Goal: Transaction & Acquisition: Purchase product/service

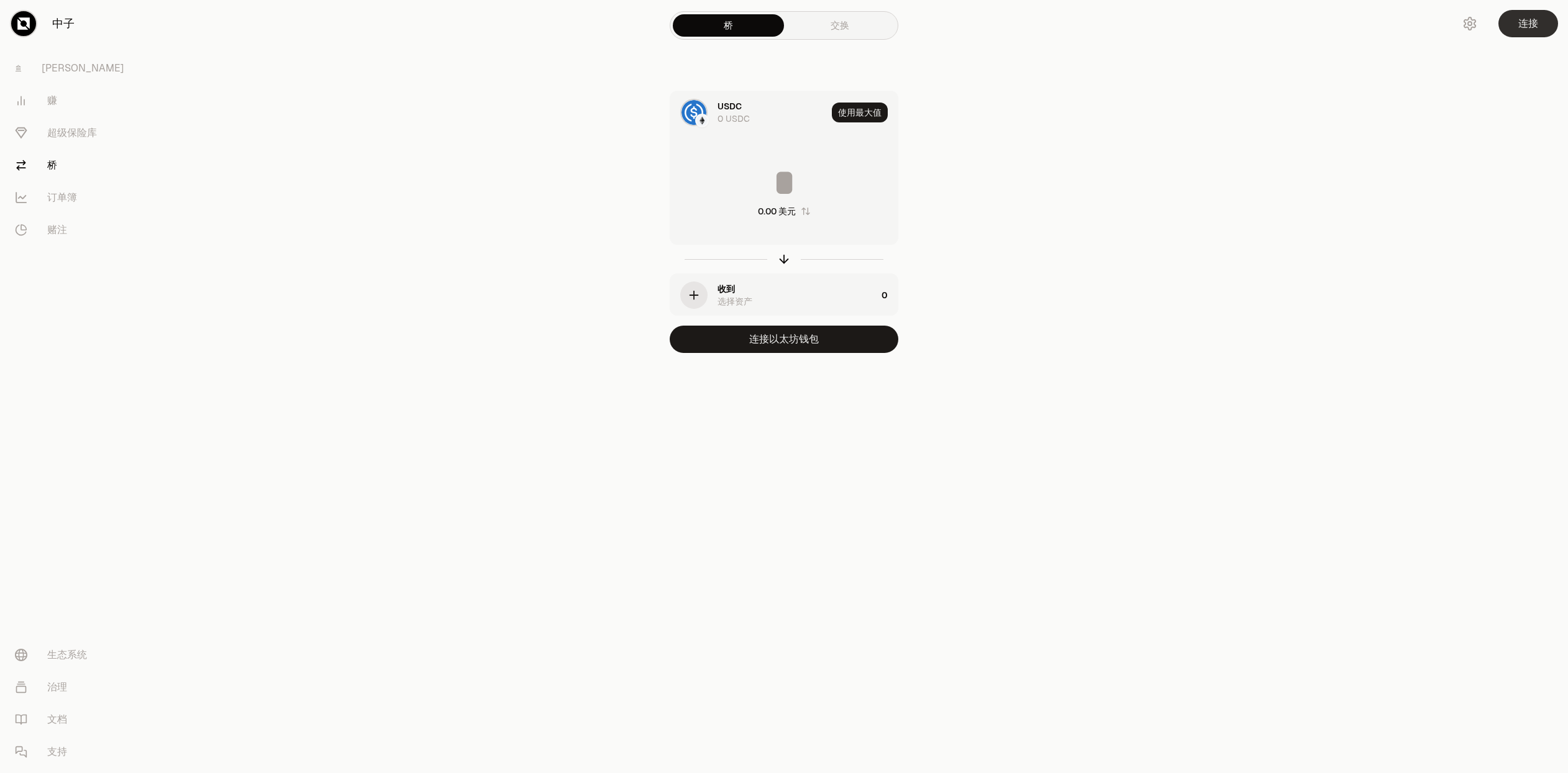
click at [1539, 27] on button "连接" at bounding box center [1527, 23] width 59 height 27
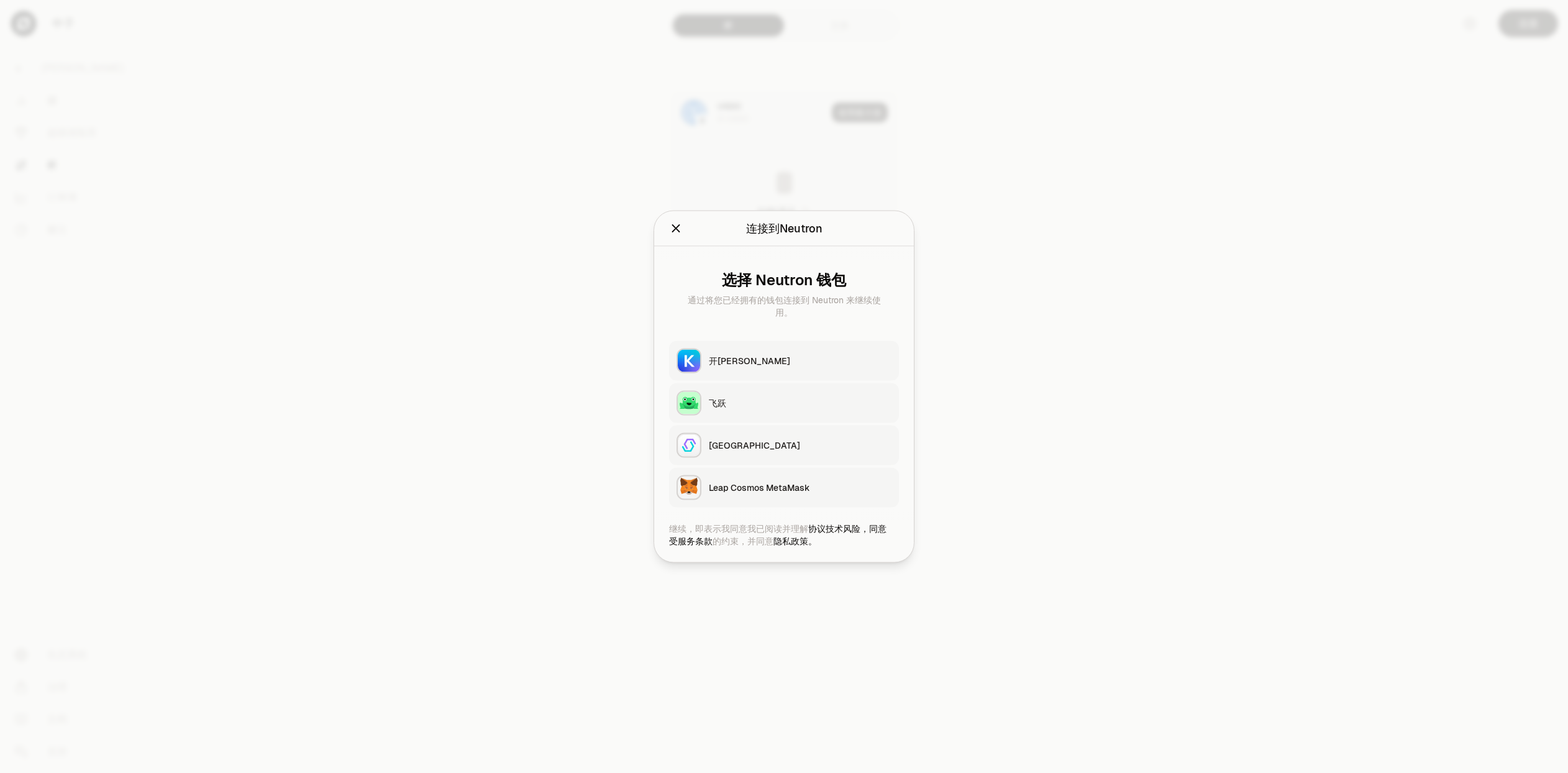
click at [740, 357] on div "开[PERSON_NAME]" at bounding box center [799, 361] width 182 height 12
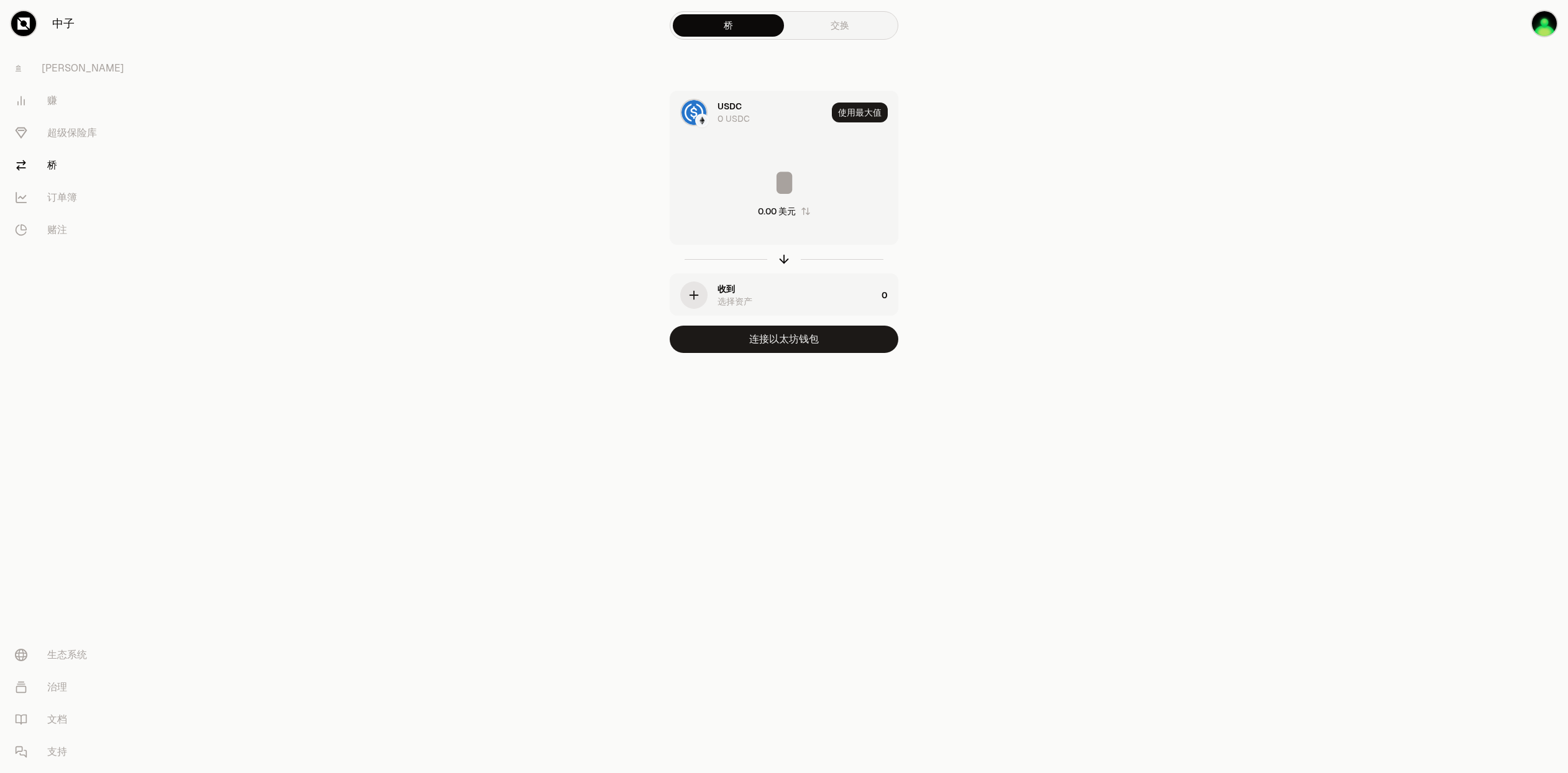
click at [748, 107] on div "USDC 0 USDC" at bounding box center [771, 112] width 109 height 25
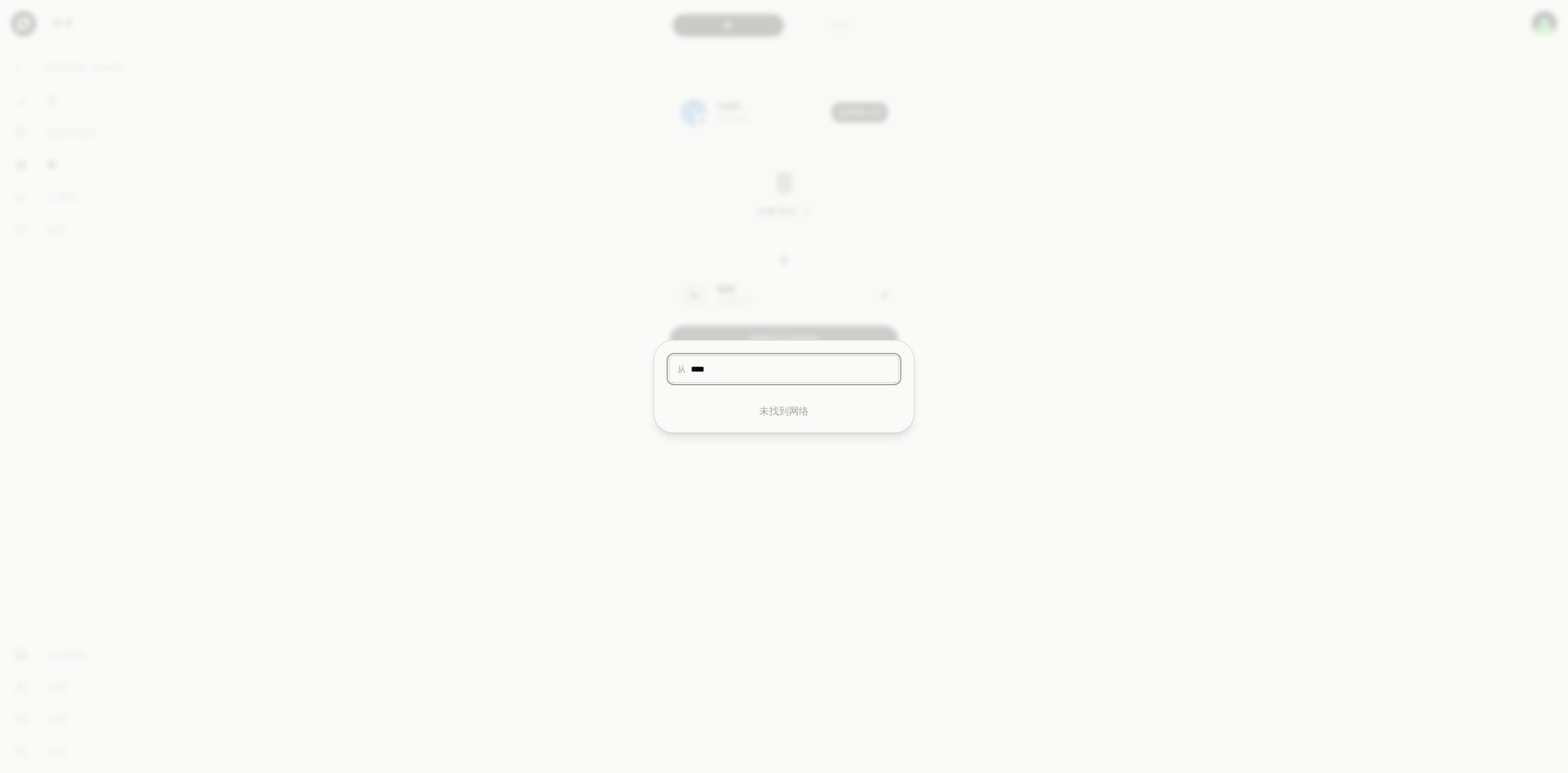
type input "****"
click at [911, 320] on div at bounding box center [784, 386] width 1568 height 773
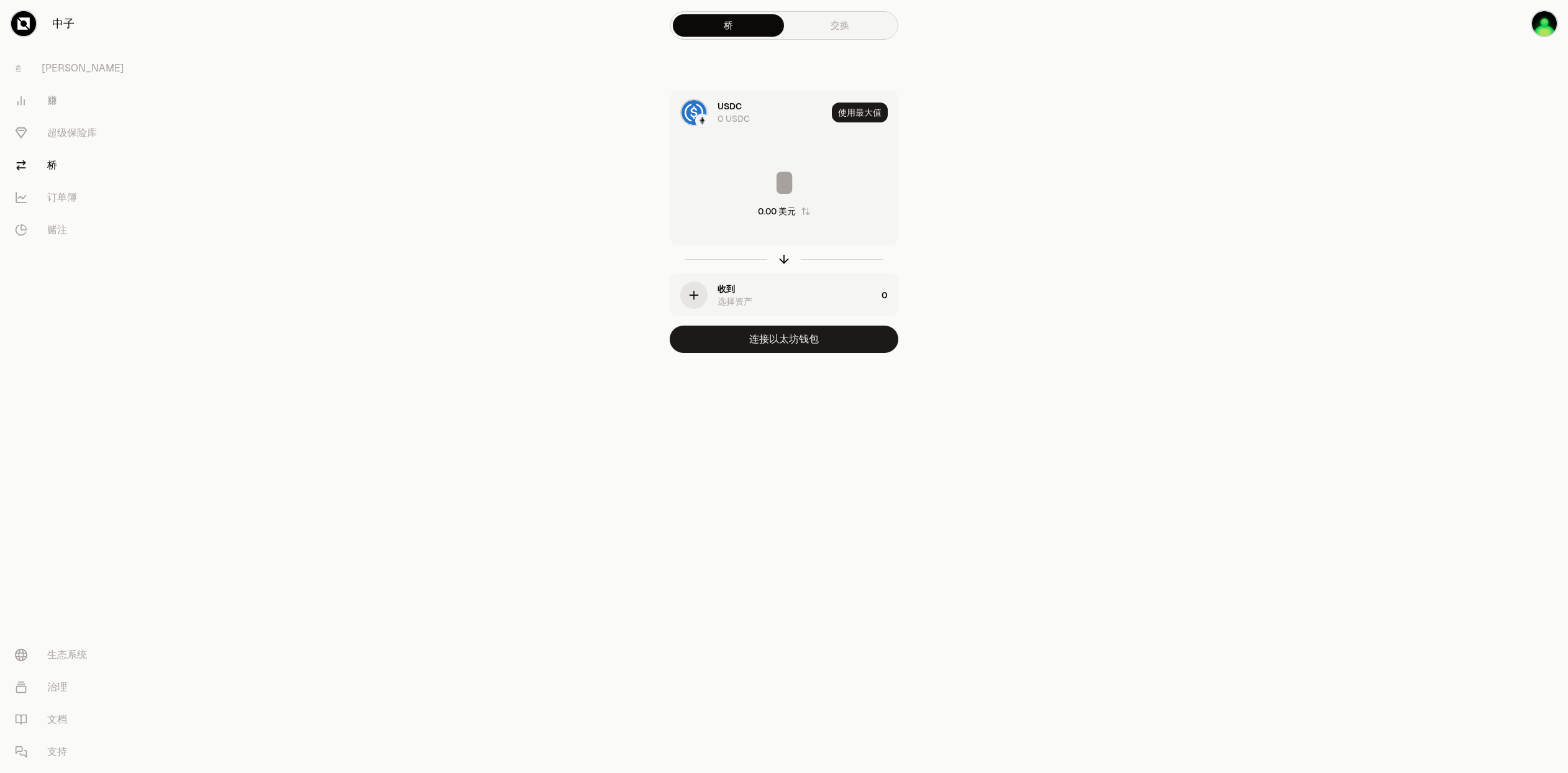
click at [752, 107] on div "USDC 0 USDC" at bounding box center [771, 112] width 109 height 25
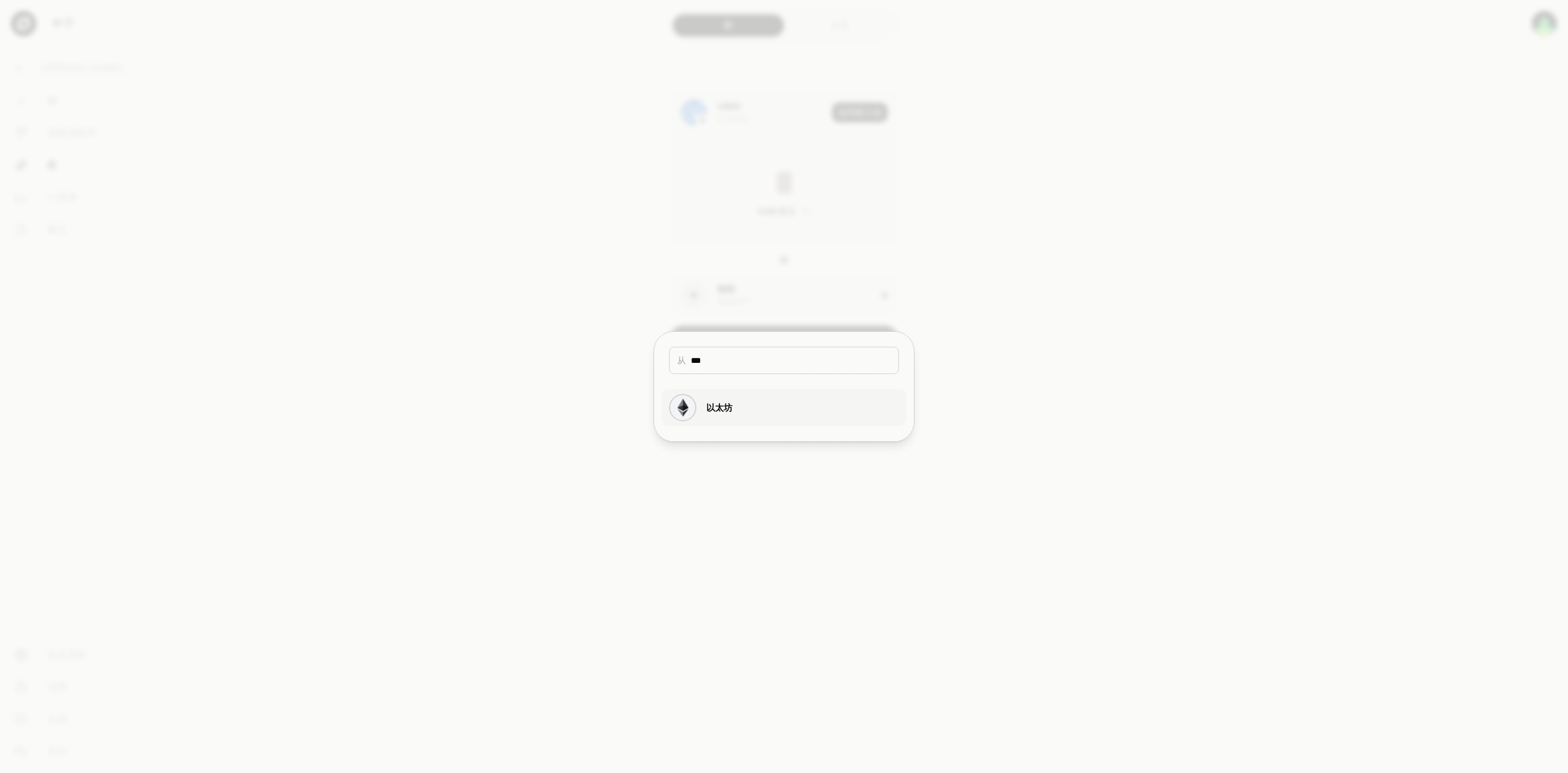
type input "***"
click at [792, 398] on button "以太坊" at bounding box center [784, 407] width 244 height 37
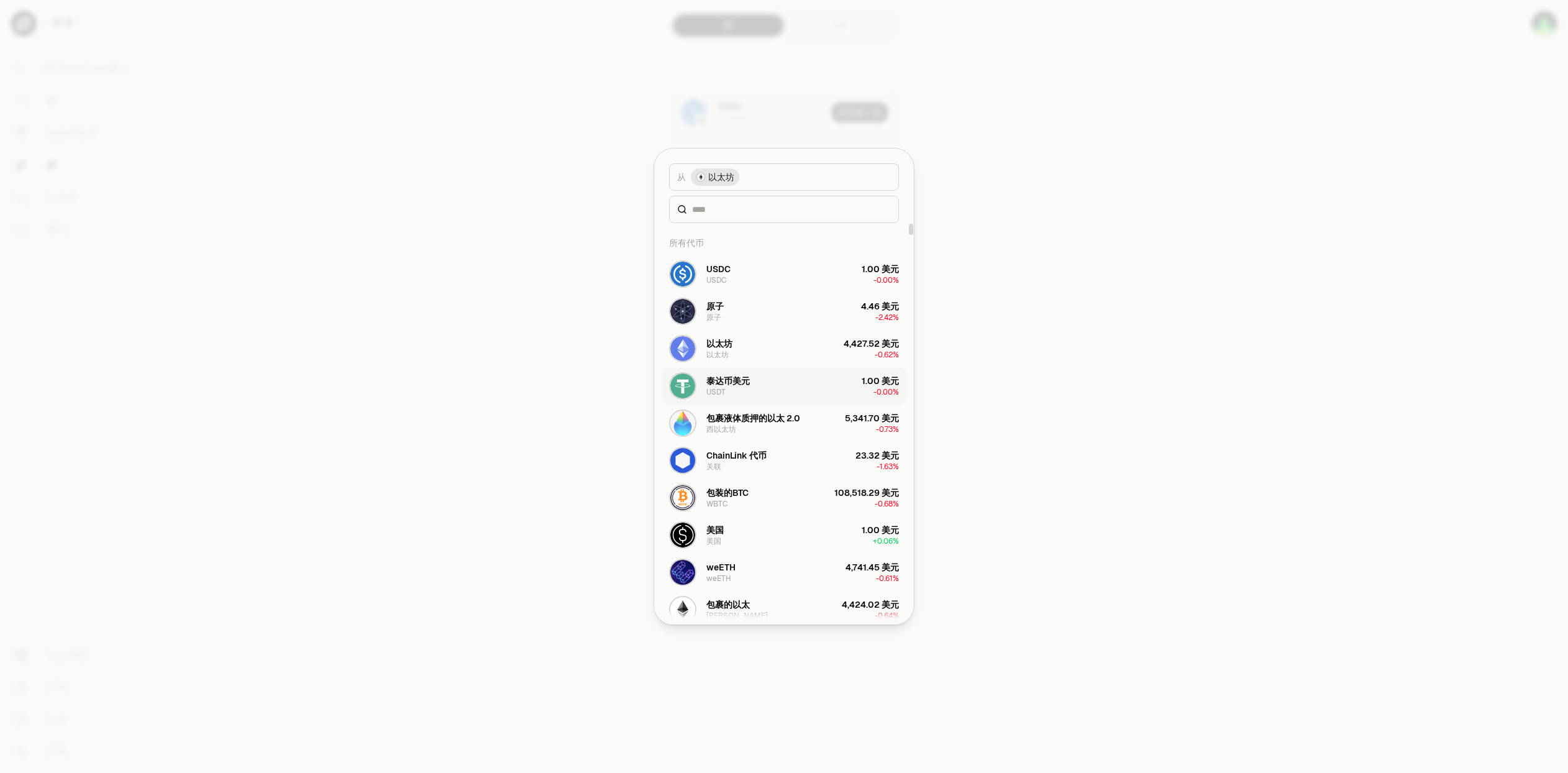
click at [777, 382] on button "泰达币美元 USDT 1.00 美元 -0.00%" at bounding box center [784, 386] width 244 height 37
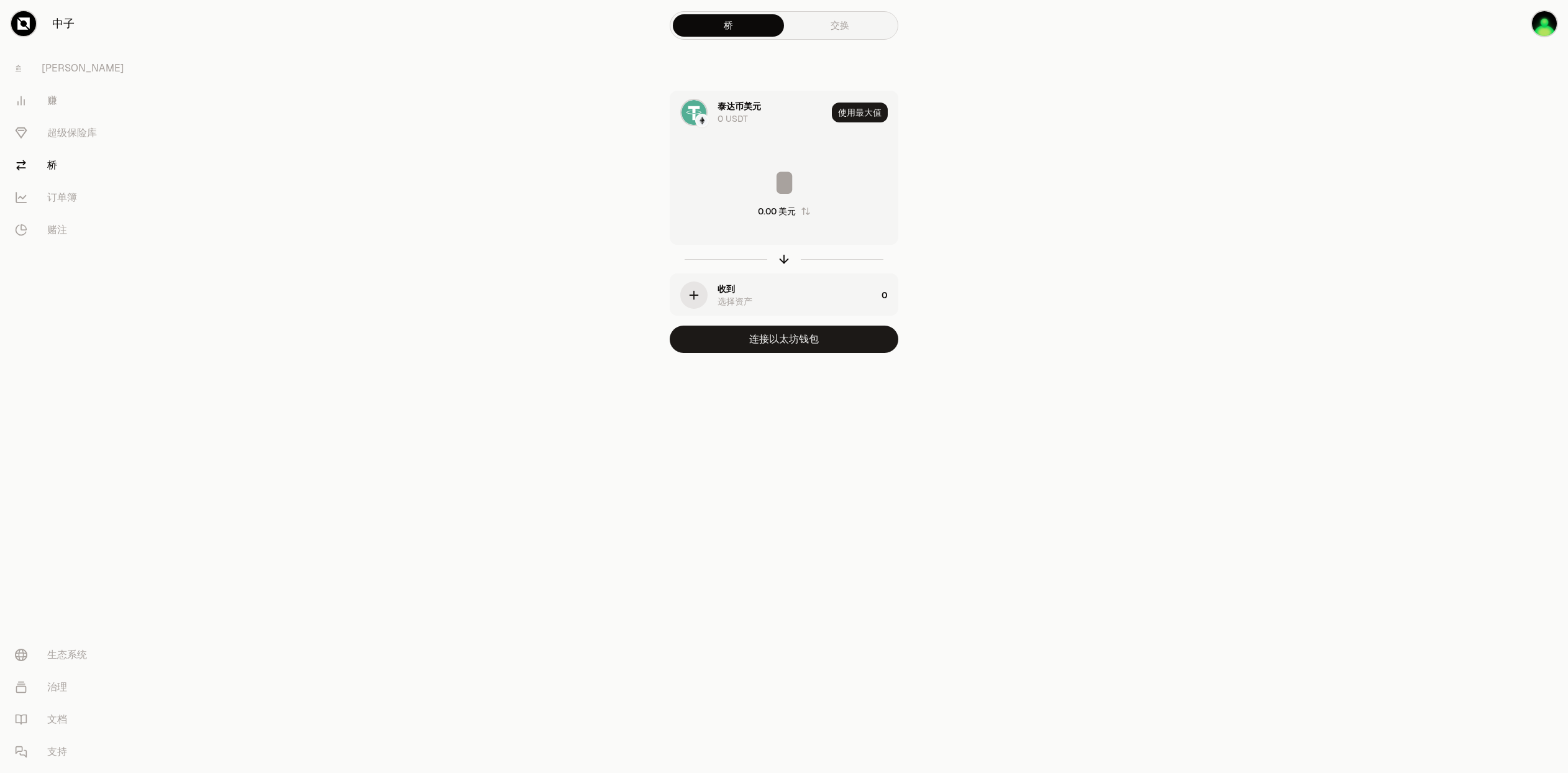
click at [758, 292] on div "收到 选择资产" at bounding box center [797, 295] width 159 height 25
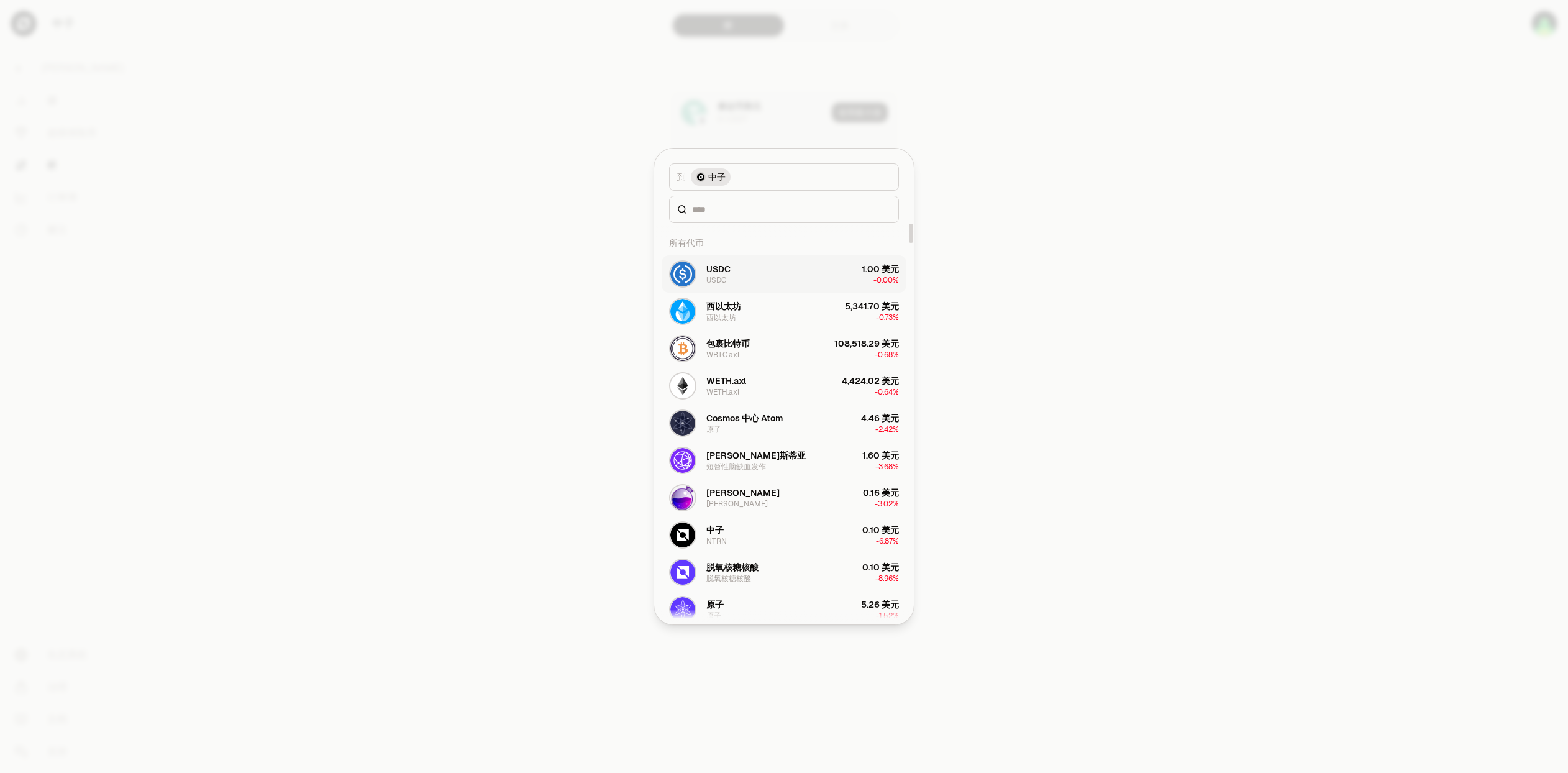
click at [787, 276] on button "USDC USDC 1.00 美元 -0.00%" at bounding box center [784, 274] width 244 height 37
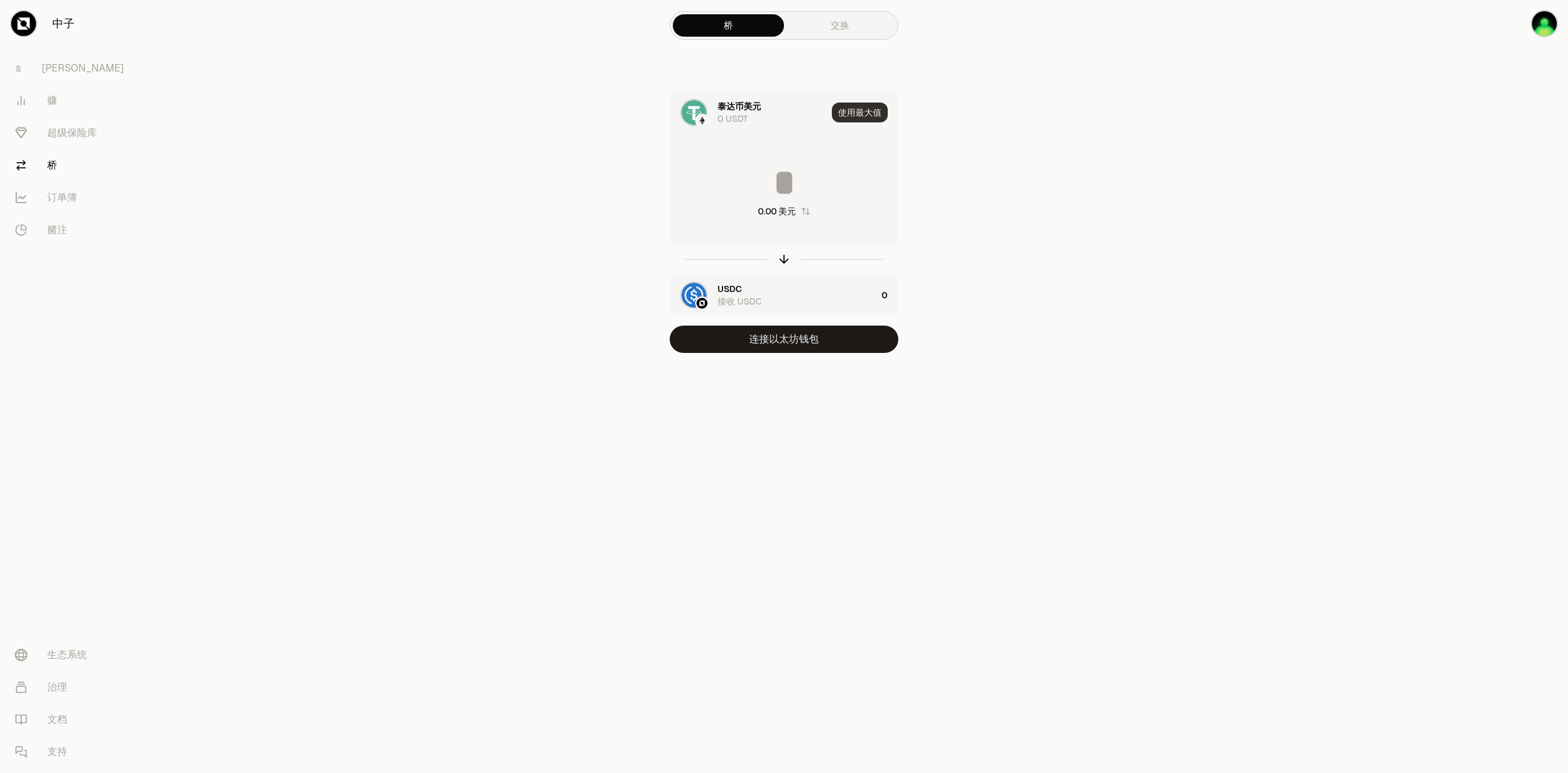
click at [867, 112] on font "使用最大值" at bounding box center [859, 112] width 43 height 12
type input "*"
click at [805, 349] on button "连接以太坊钱包" at bounding box center [784, 339] width 228 height 27
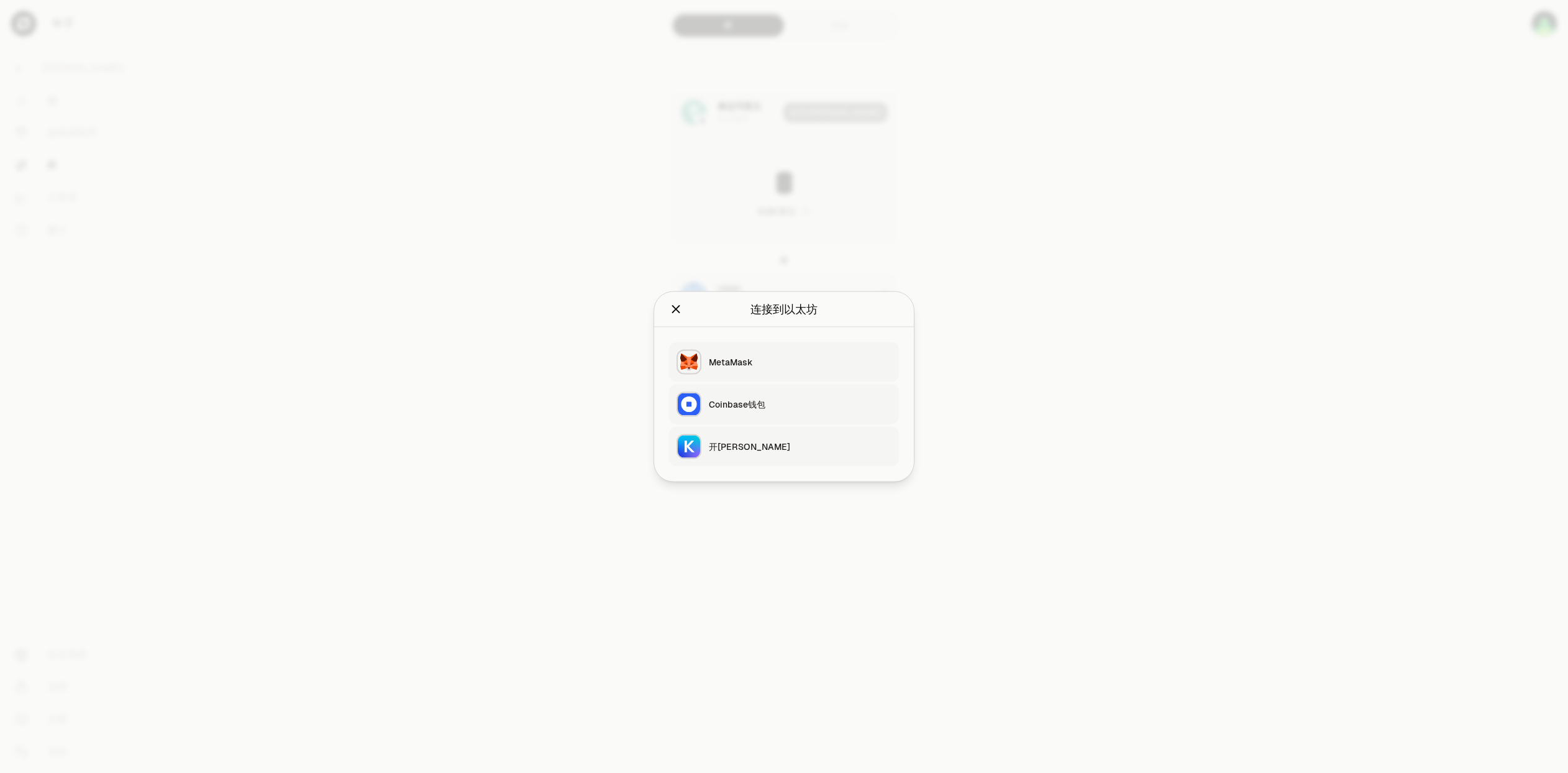
click at [753, 444] on div "开[PERSON_NAME]" at bounding box center [799, 446] width 182 height 12
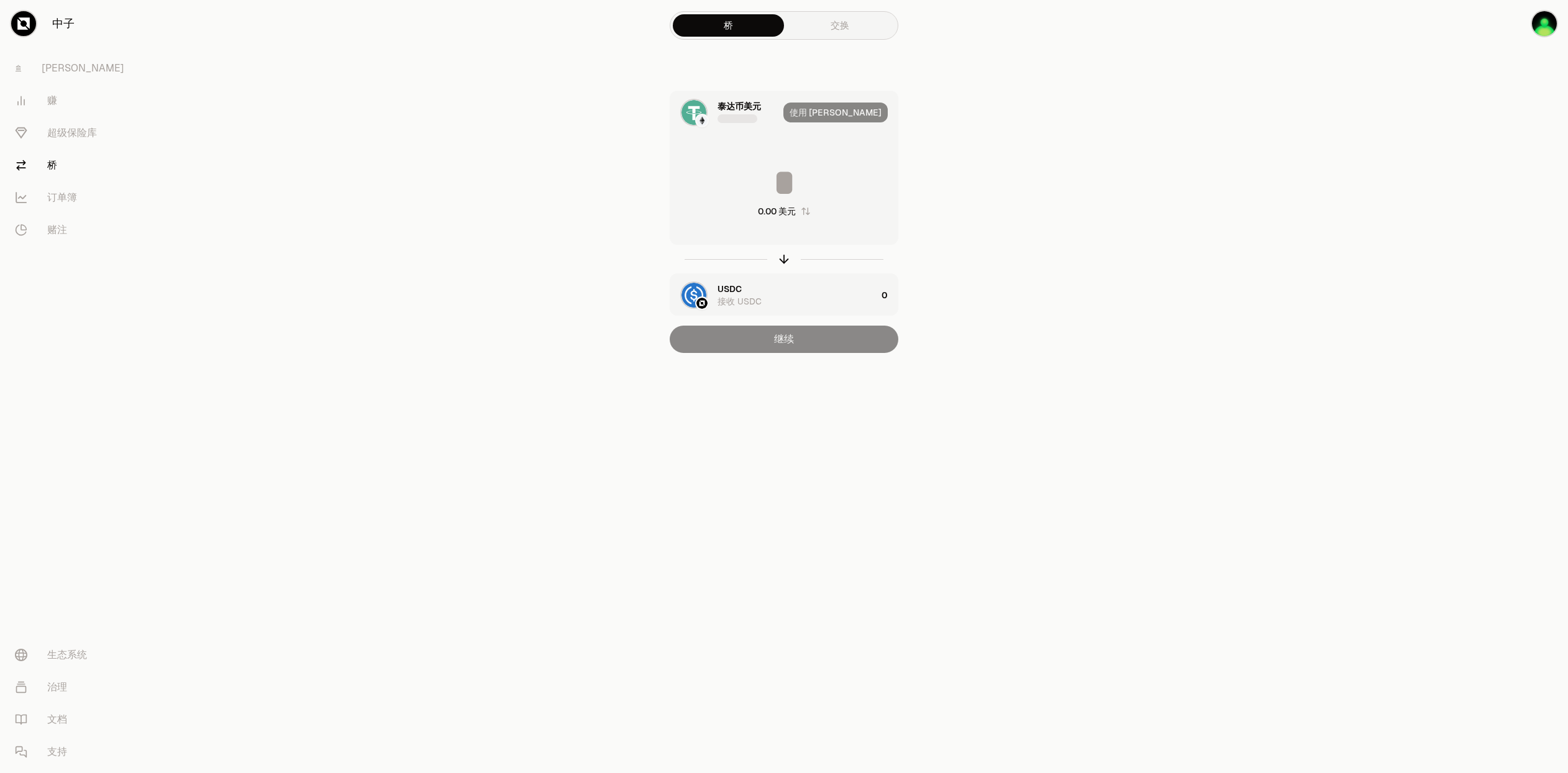
type input "*"
click at [722, 107] on font "泰达币美元" at bounding box center [738, 106] width 43 height 12
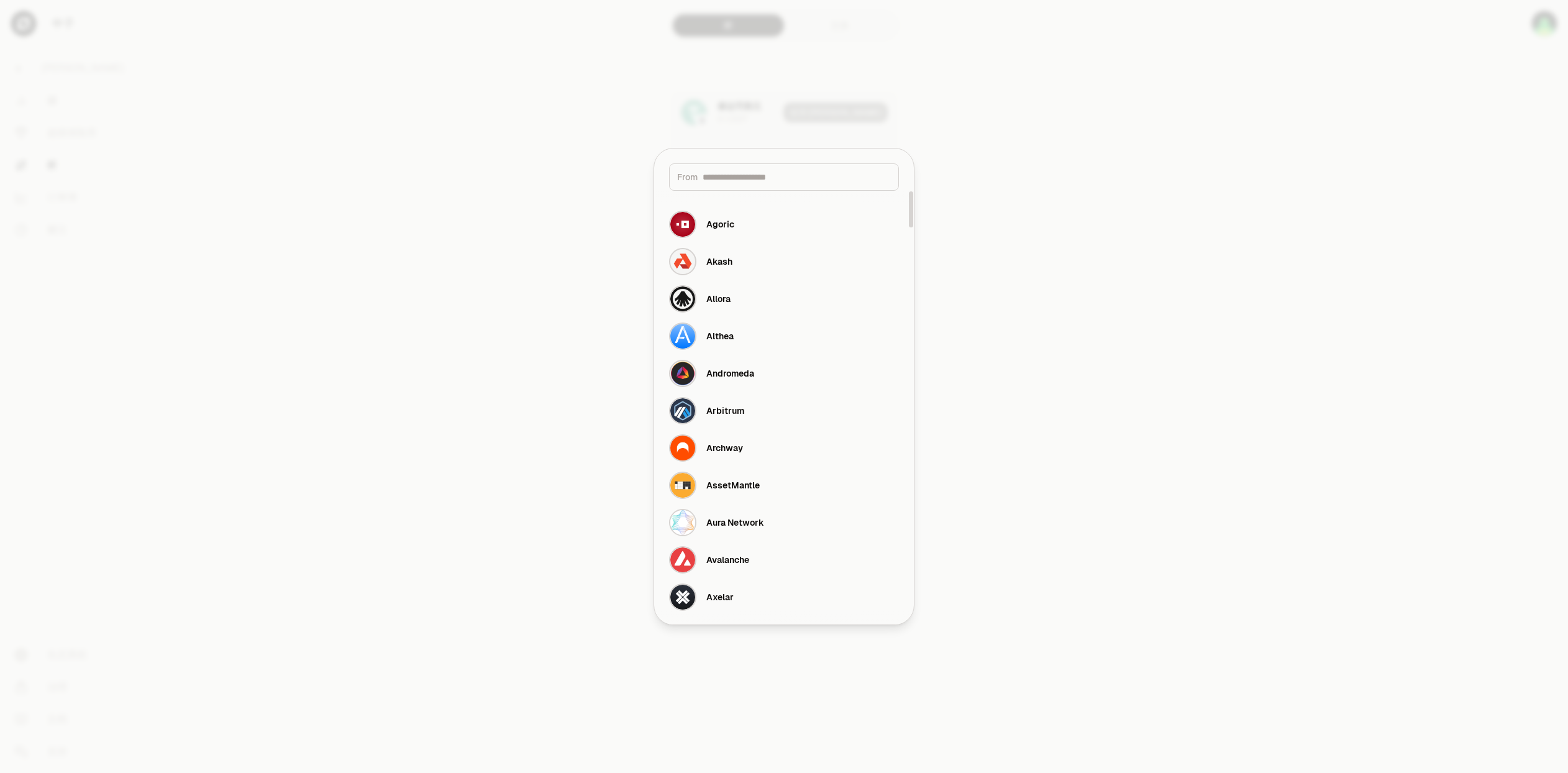
click at [730, 179] on input at bounding box center [796, 177] width 189 height 12
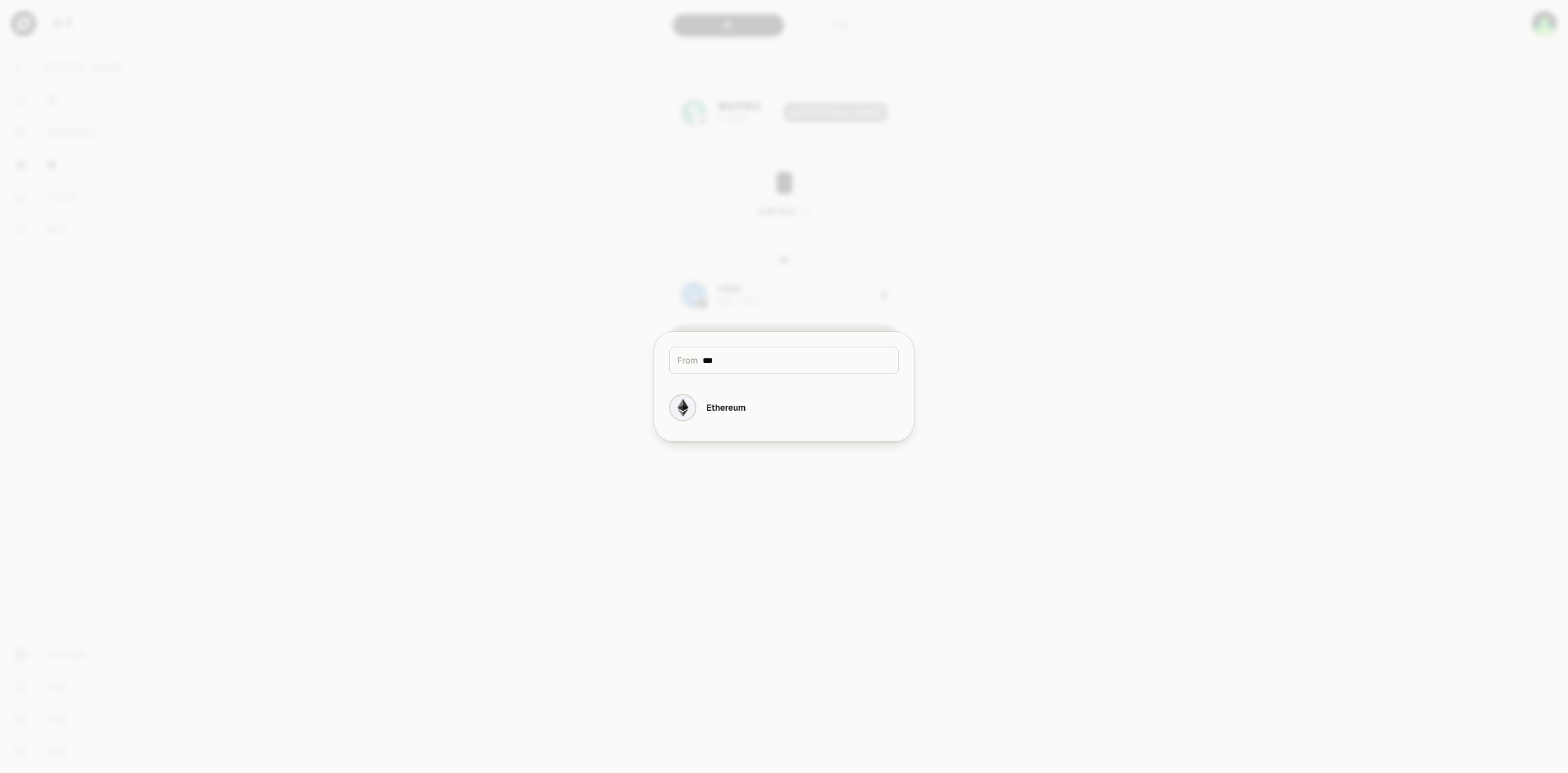
type input "***"
click at [730, 407] on font "以太坊" at bounding box center [719, 407] width 26 height 12
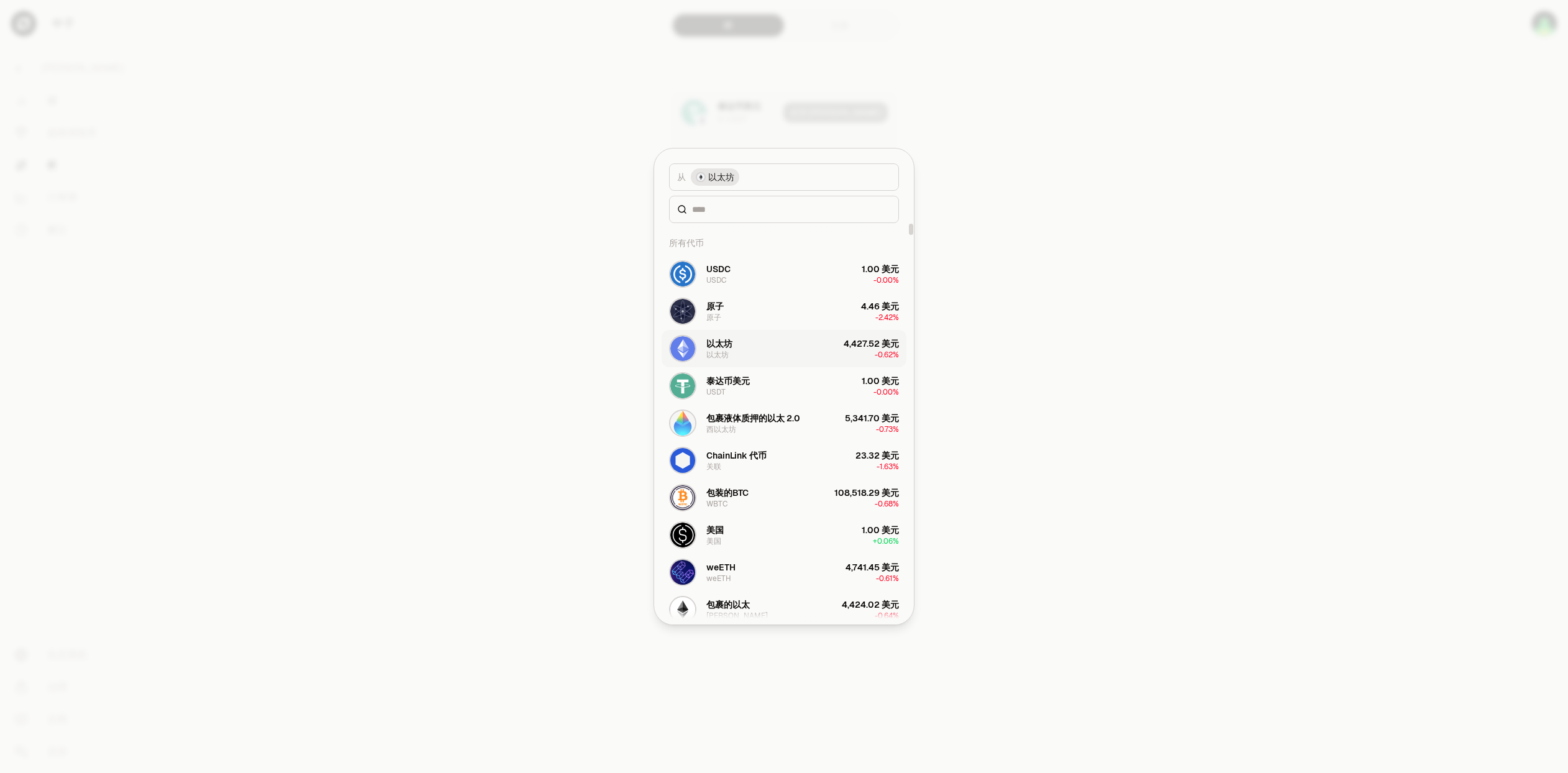
click at [783, 355] on button "以太坊 以太坊 4,427.52 美元 -0.62%" at bounding box center [784, 349] width 244 height 37
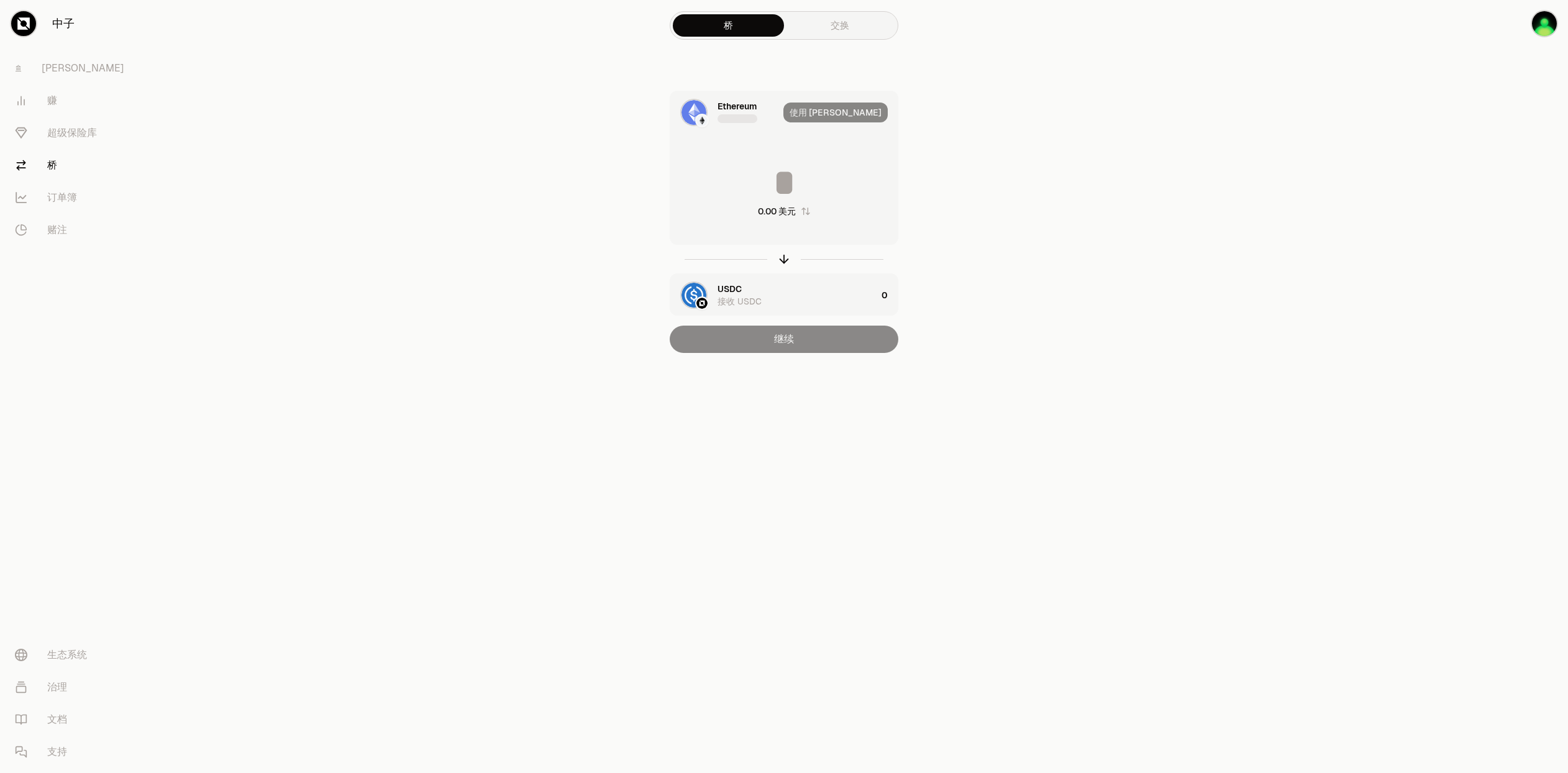
type input "*"
click at [872, 115] on div "使用 [PERSON_NAME]" at bounding box center [840, 112] width 114 height 43
